Goal: Task Accomplishment & Management: Complete application form

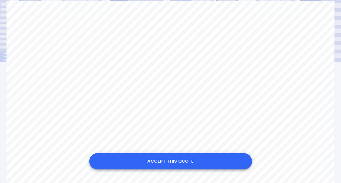
click at [176, 160] on button "Accept this Quote" at bounding box center [170, 161] width 163 height 16
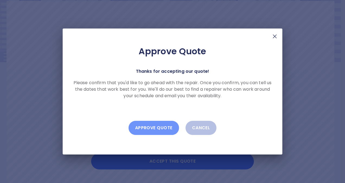
click at [149, 127] on button "Approve Quote" at bounding box center [153, 128] width 50 height 14
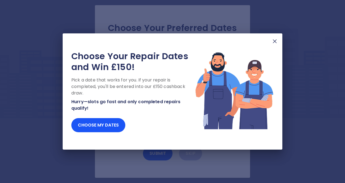
click at [209, 127] on img at bounding box center [234, 90] width 79 height 79
click at [274, 42] on img at bounding box center [274, 41] width 7 height 7
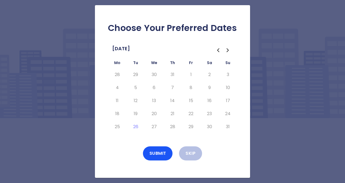
click at [228, 49] on icon "Go to the Next Month" at bounding box center [227, 50] width 7 height 7
click at [210, 73] on button "6" at bounding box center [209, 74] width 10 height 9
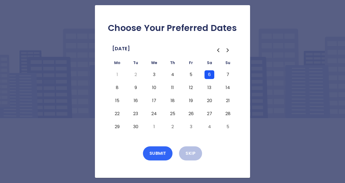
click at [153, 153] on button "Submit" at bounding box center [158, 153] width 30 height 14
